Goal: Check status: Check status

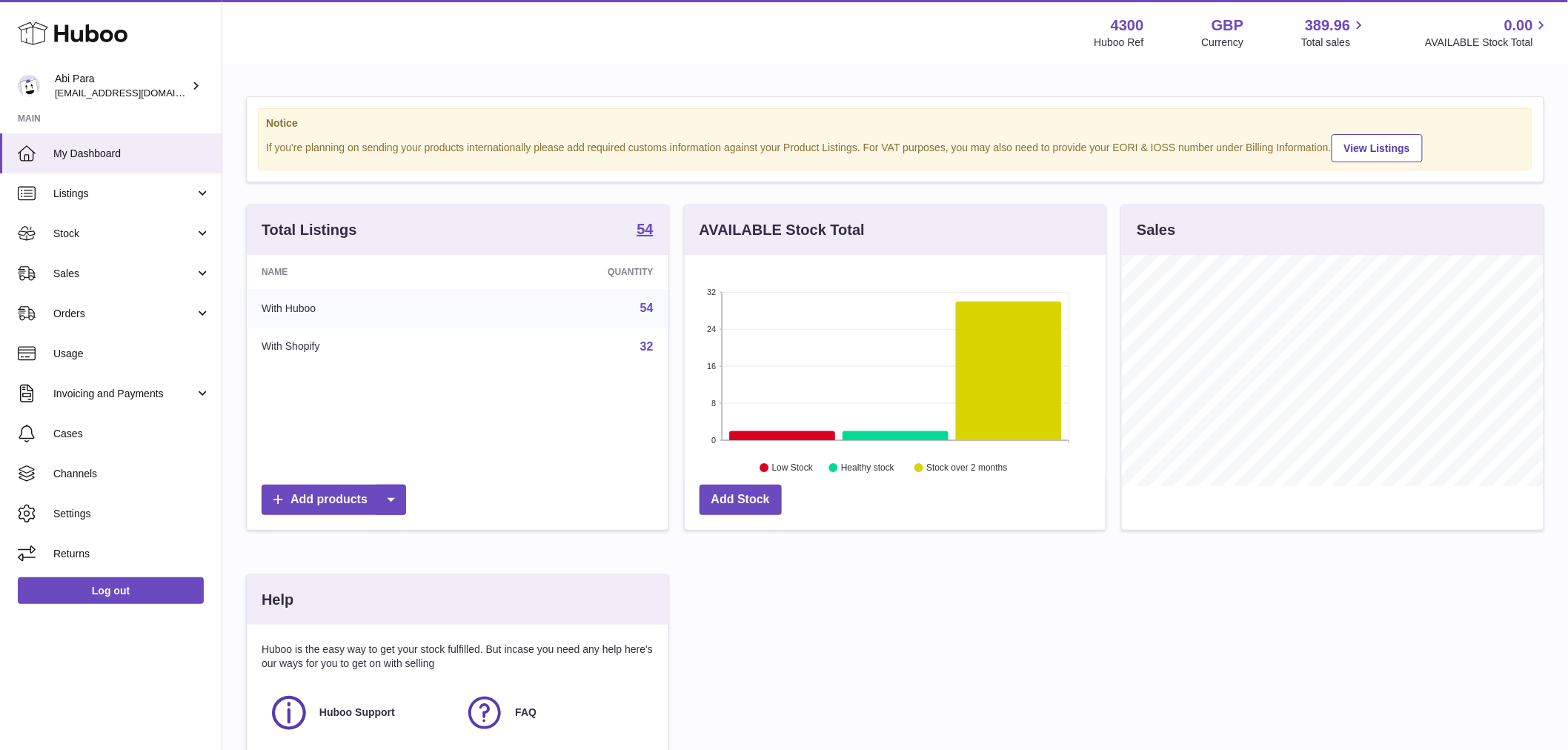
scroll to position [232, 421]
click at [99, 282] on link "Sales" at bounding box center [110, 273] width 221 height 40
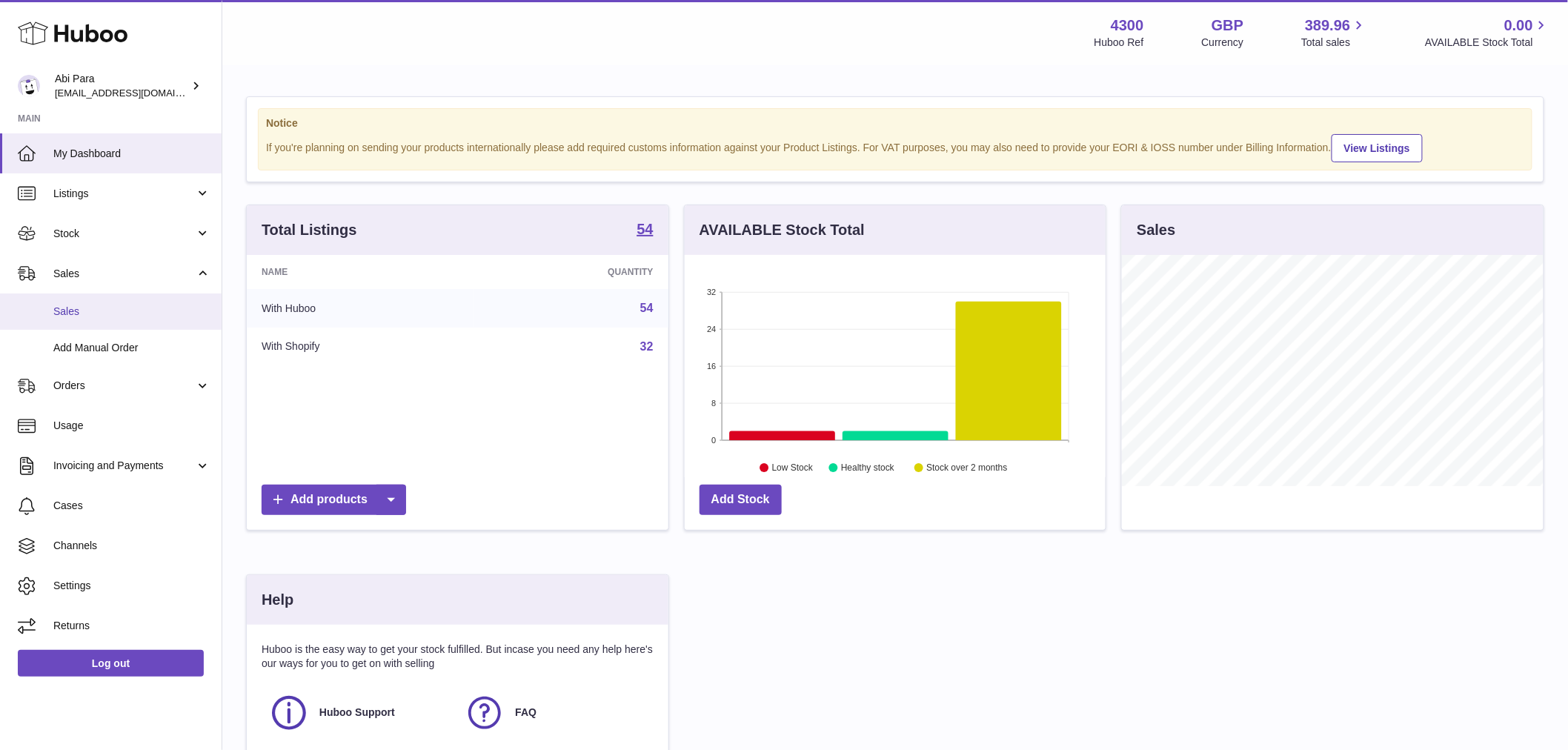
click at [98, 306] on span "Sales" at bounding box center [131, 311] width 157 height 14
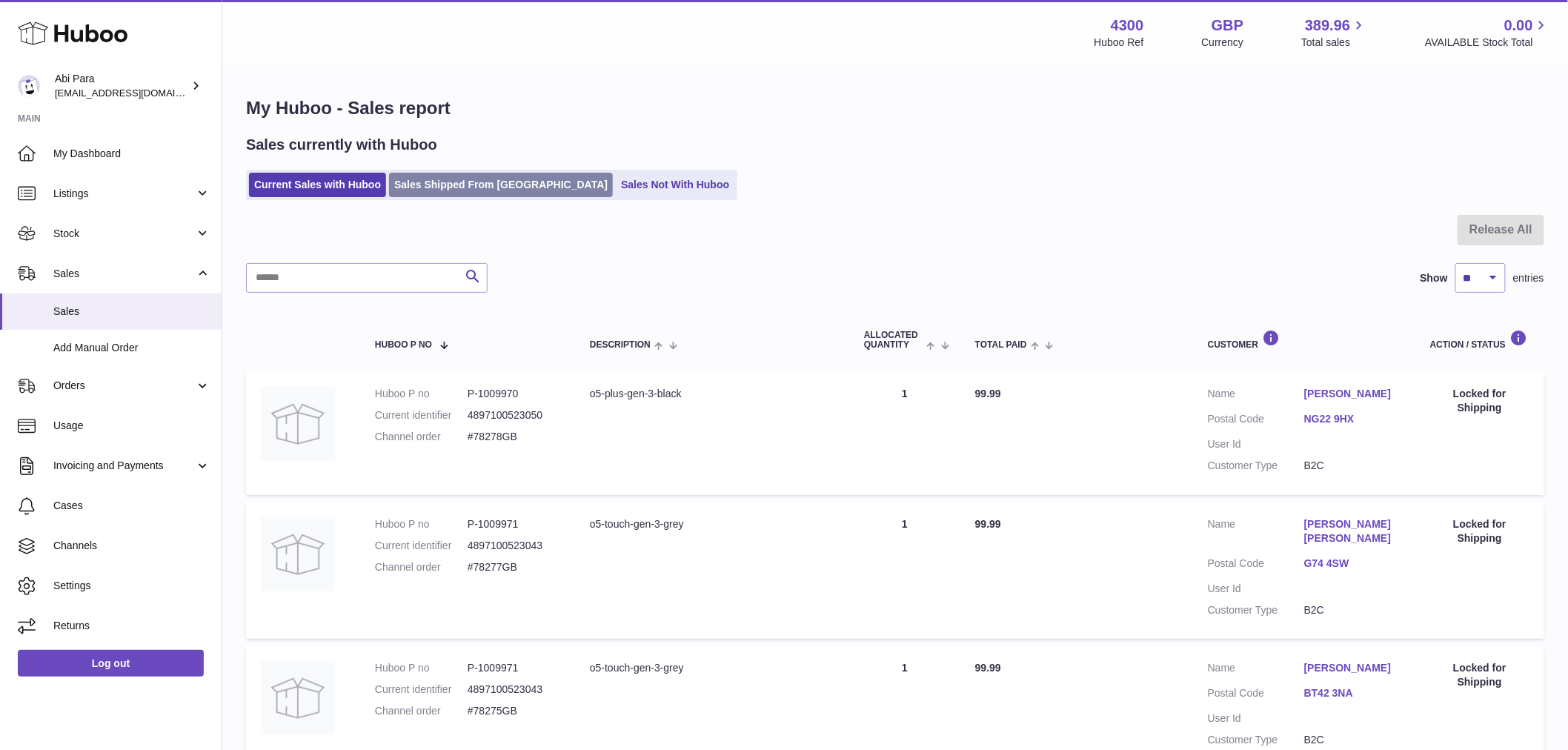
click at [483, 180] on link "Sales Shipped From [GEOGRAPHIC_DATA]" at bounding box center [501, 185] width 224 height 25
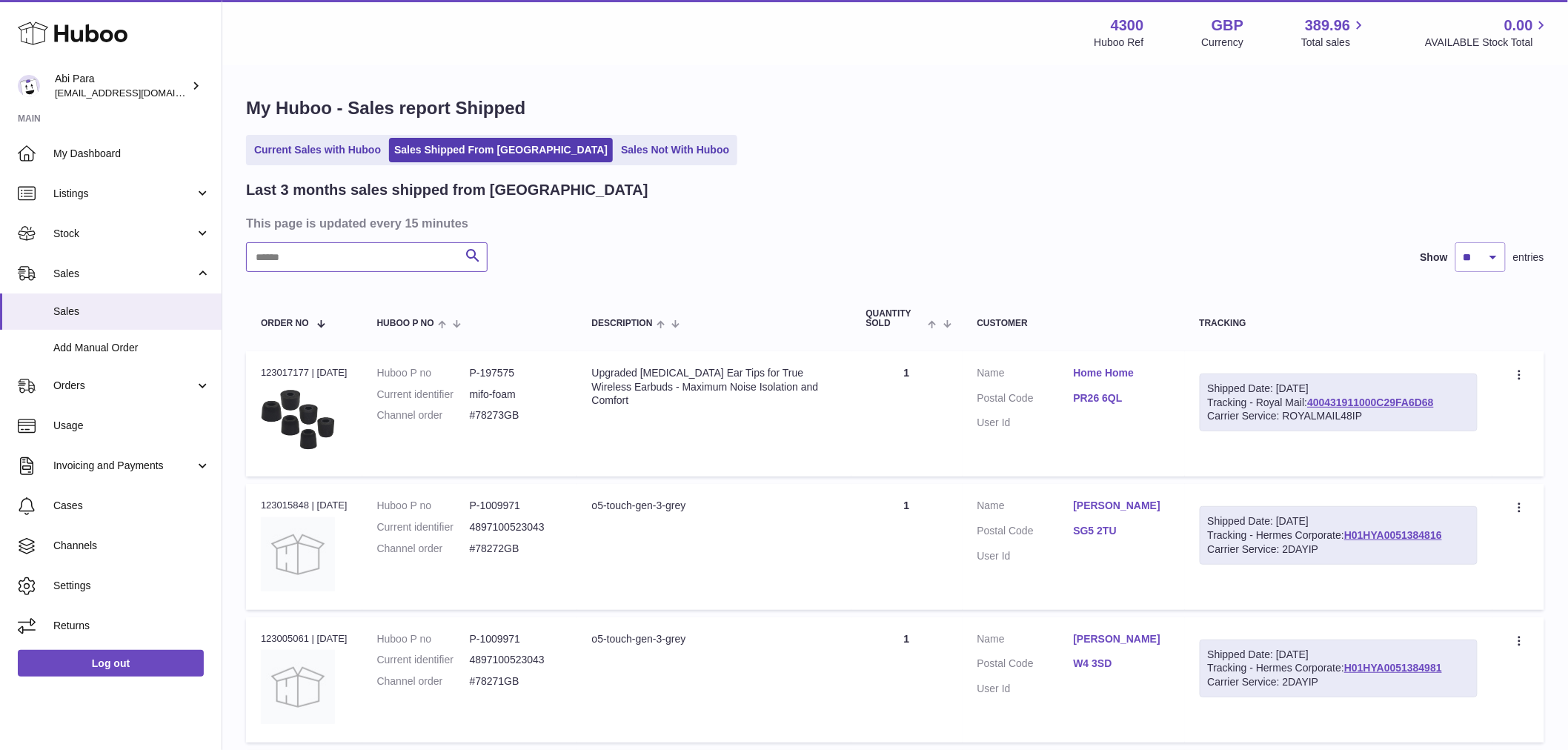
click at [309, 267] on input "text" at bounding box center [366, 257] width 242 height 30
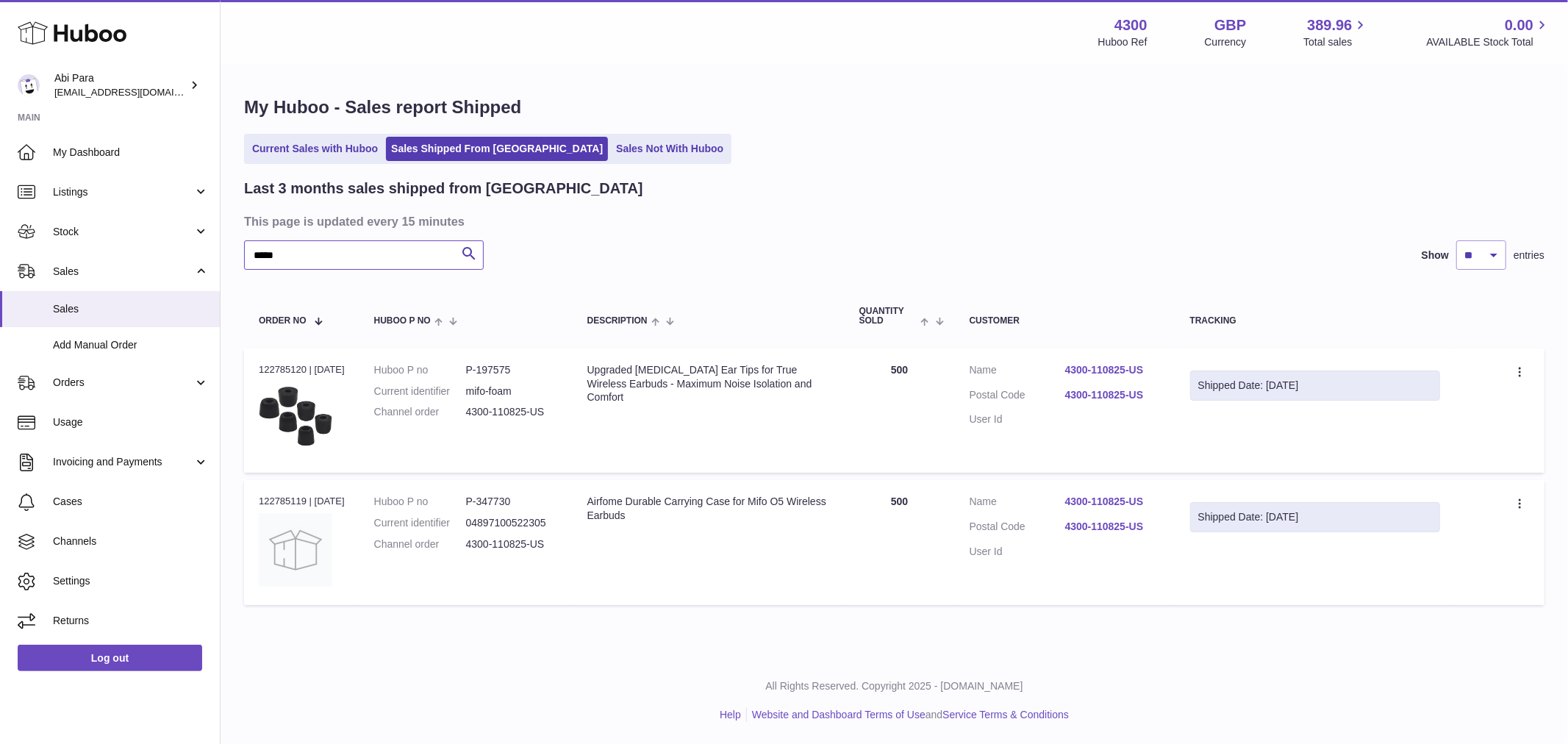
type input "*****"
